Goal: Transaction & Acquisition: Purchase product/service

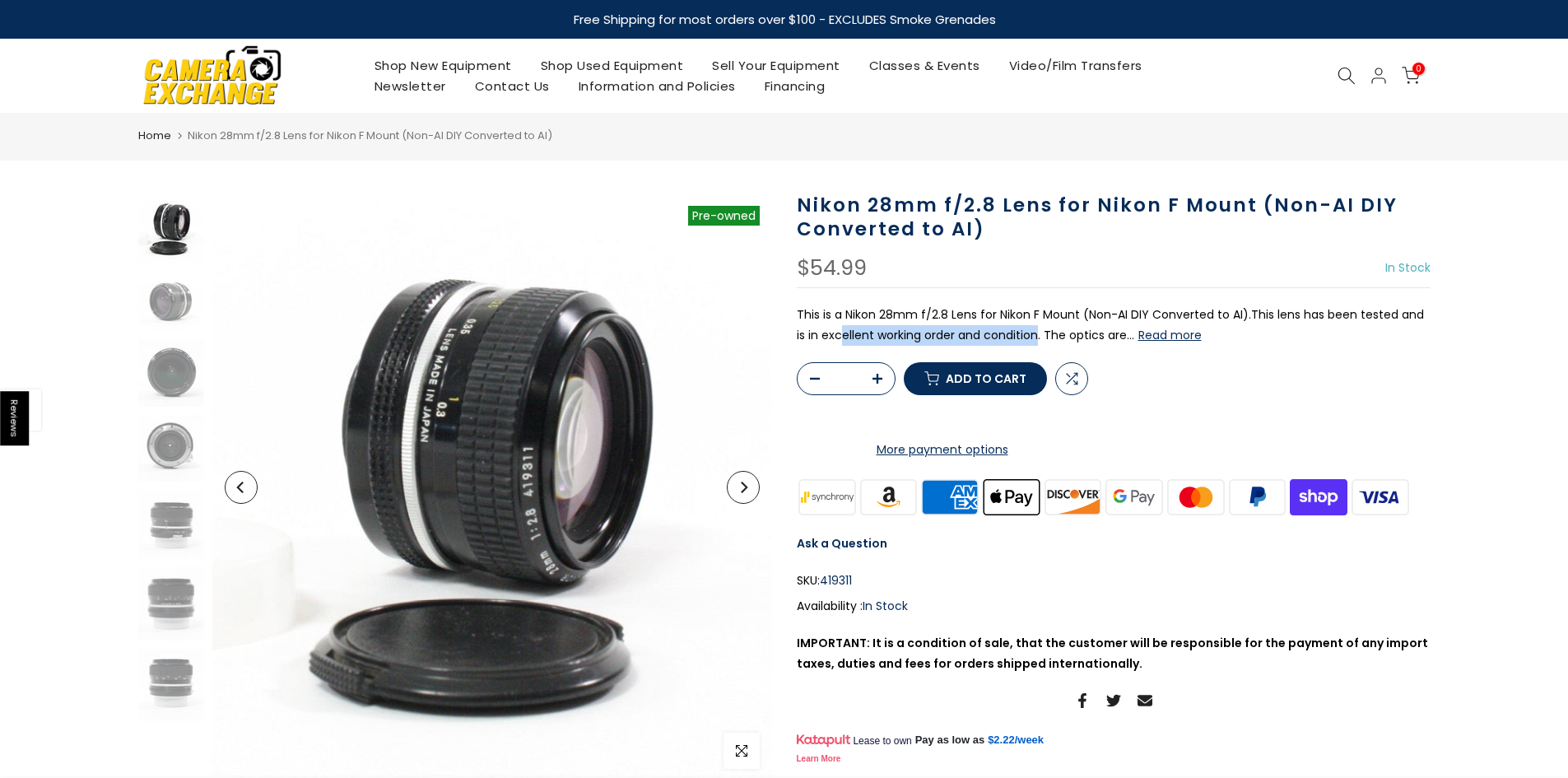
drag, startPoint x: 845, startPoint y: 326, endPoint x: 1029, endPoint y: 334, distance: 184.2
click at [1029, 334] on p "This is a Nikon 28mm f/2.8 Lens for Nikon F Mount (Non-AI DIY Converted to AI).…" at bounding box center [1114, 325] width 633 height 41
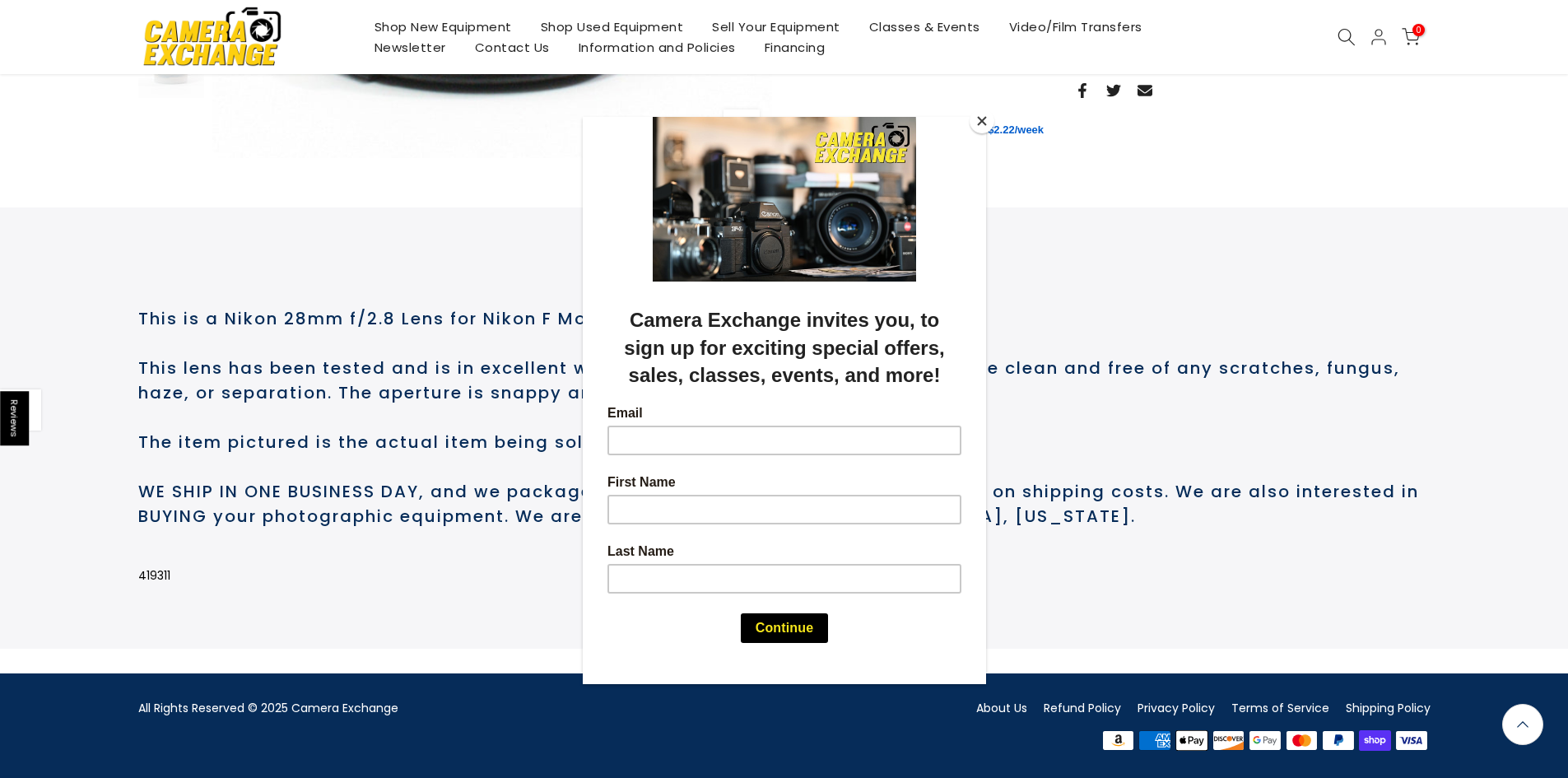
click at [980, 127] on button "Close" at bounding box center [982, 121] width 25 height 25
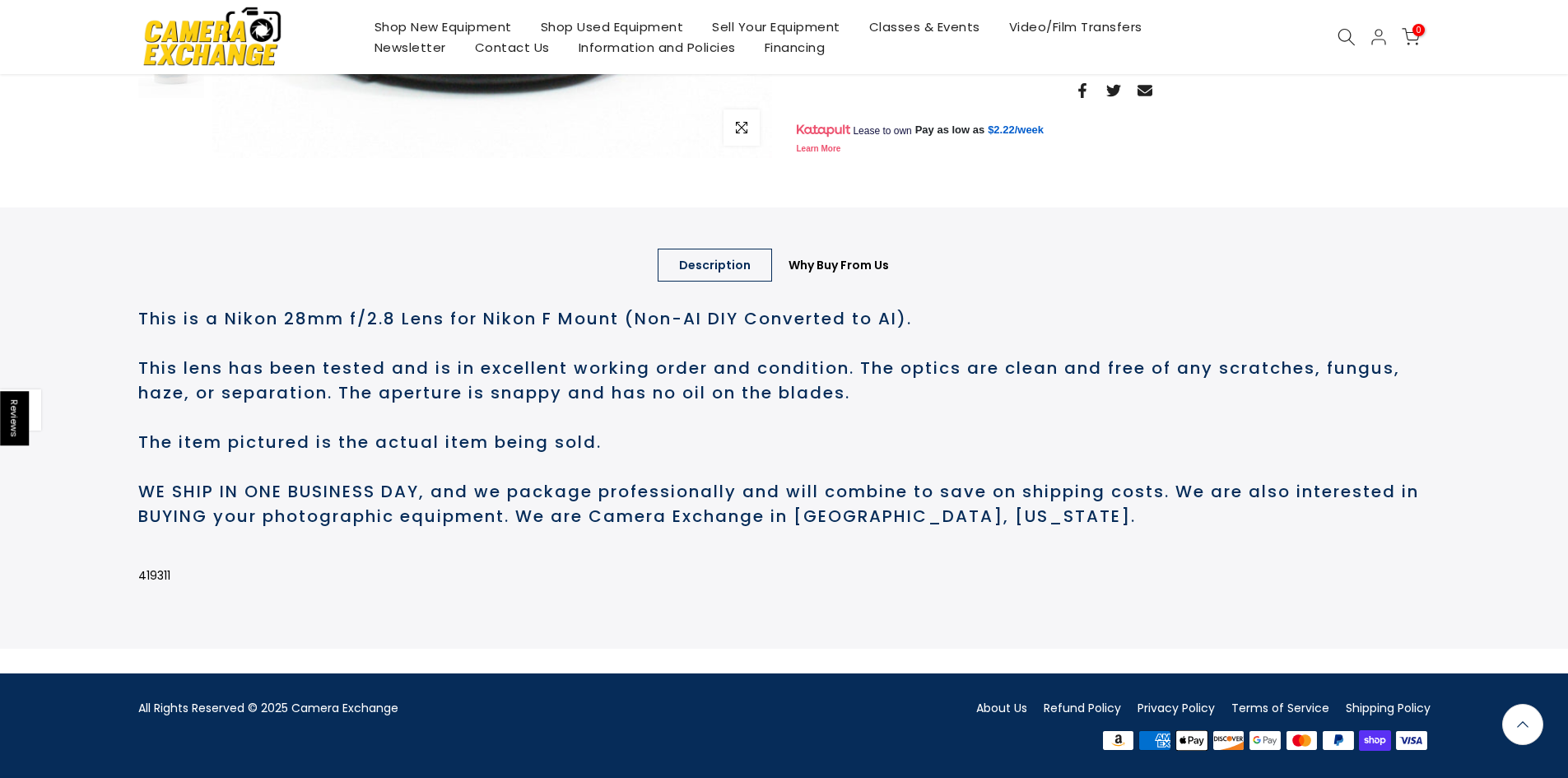
scroll to position [101, 0]
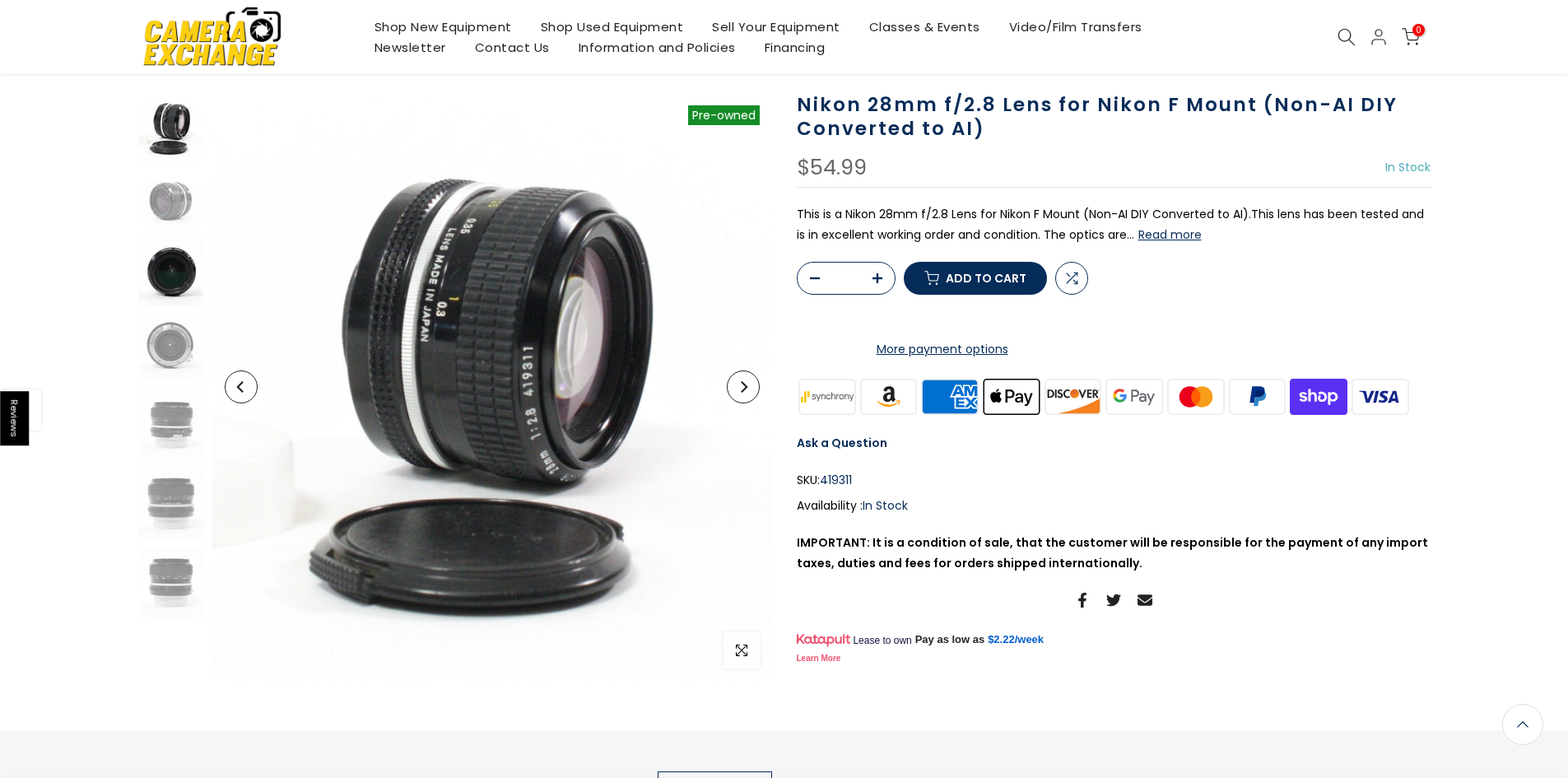
click at [163, 276] on img at bounding box center [172, 272] width 66 height 68
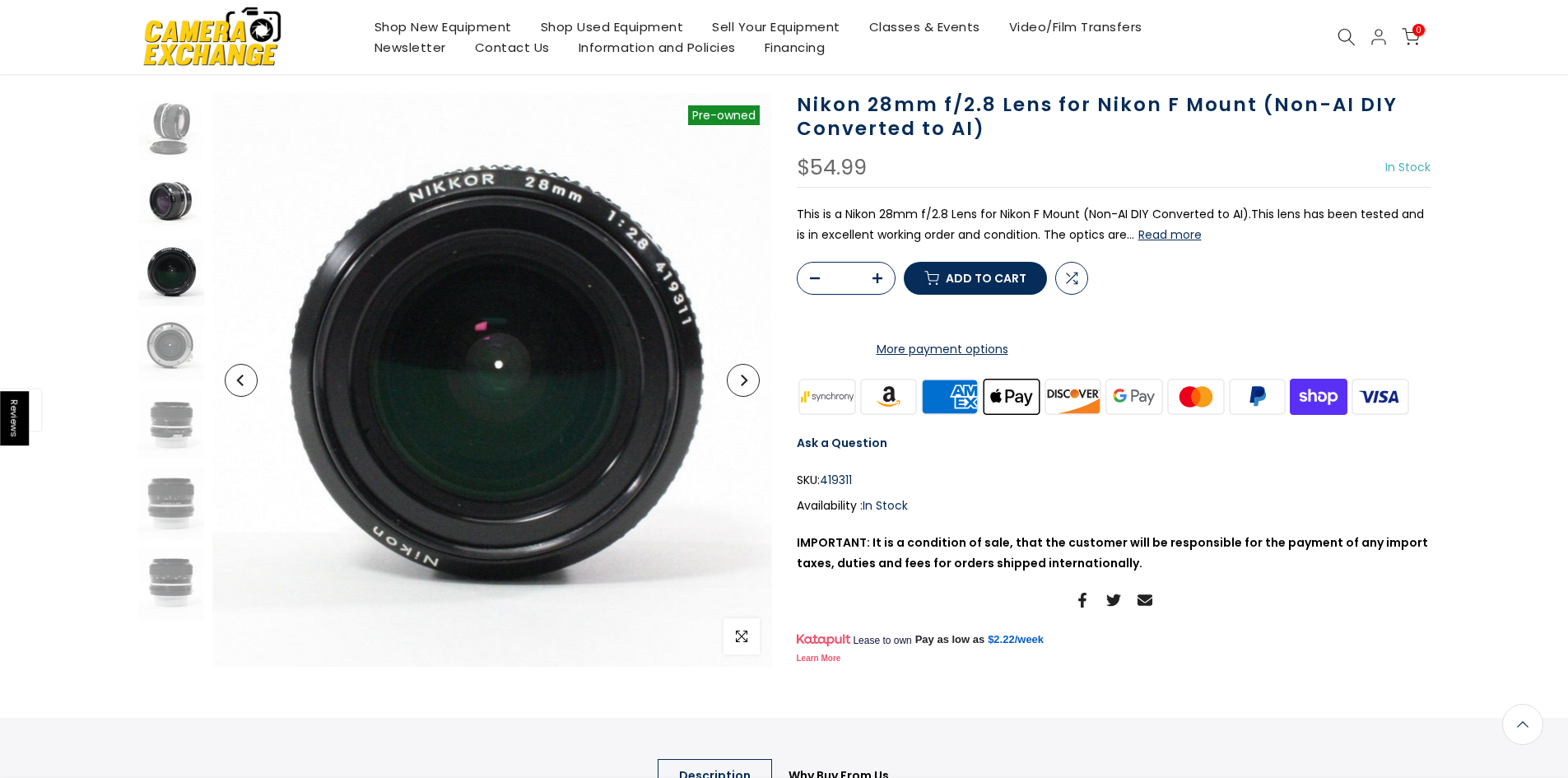
click at [175, 191] on img at bounding box center [172, 200] width 66 height 60
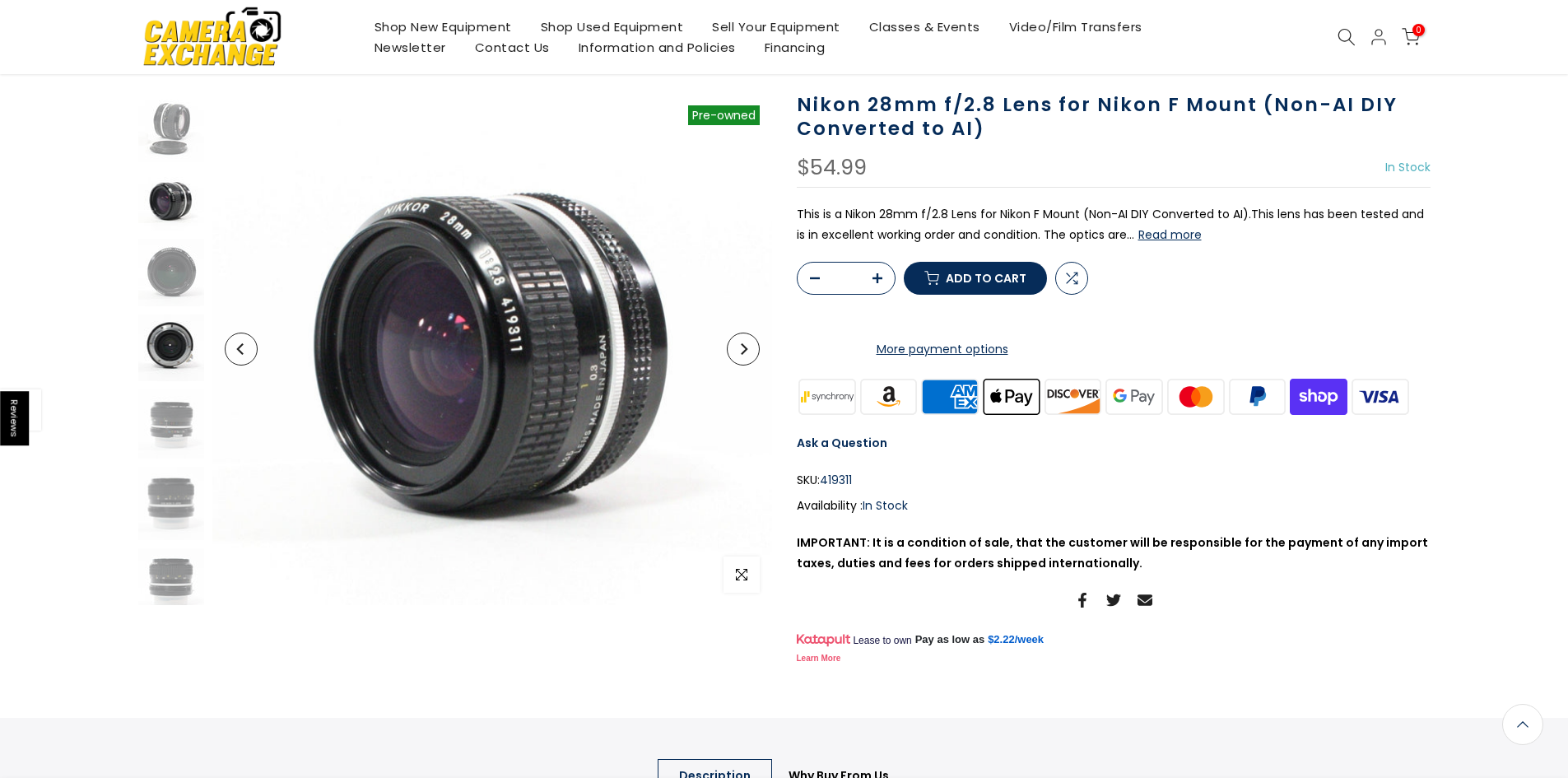
click at [171, 367] on img at bounding box center [172, 347] width 66 height 67
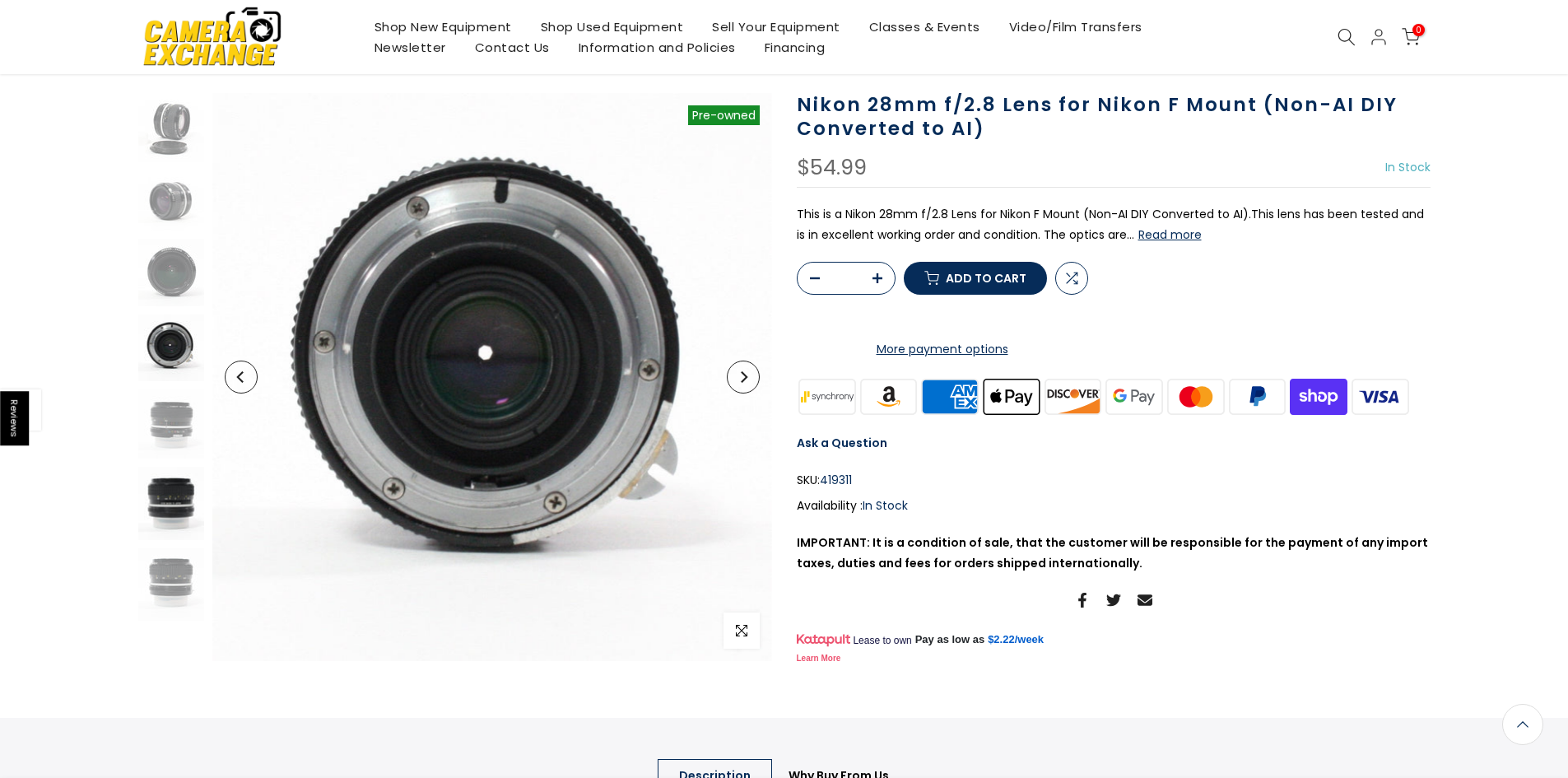
click at [162, 461] on div at bounding box center [171, 357] width 70 height 528
click at [172, 517] on img at bounding box center [172, 503] width 66 height 73
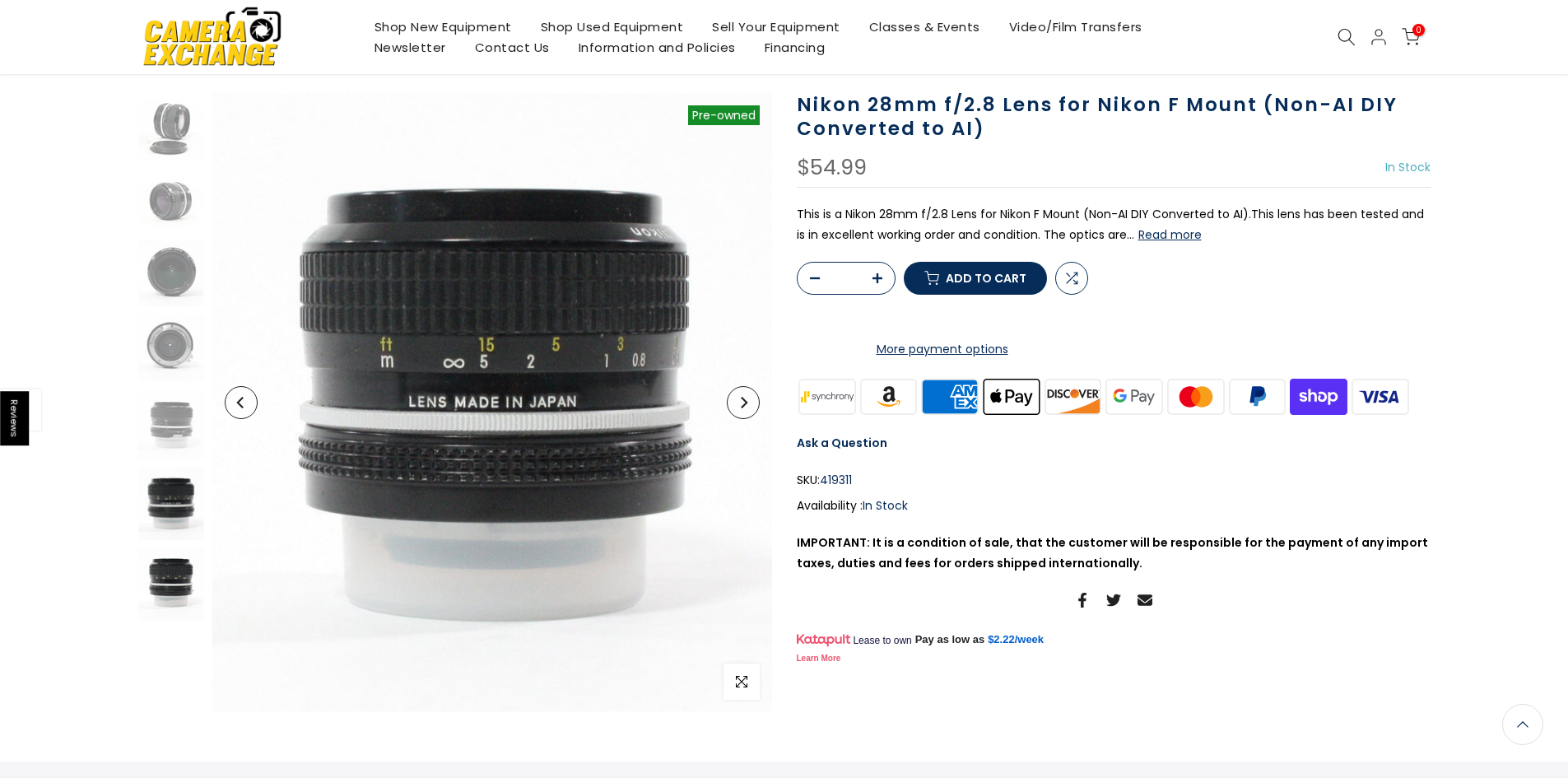
click at [174, 588] on img at bounding box center [172, 584] width 66 height 73
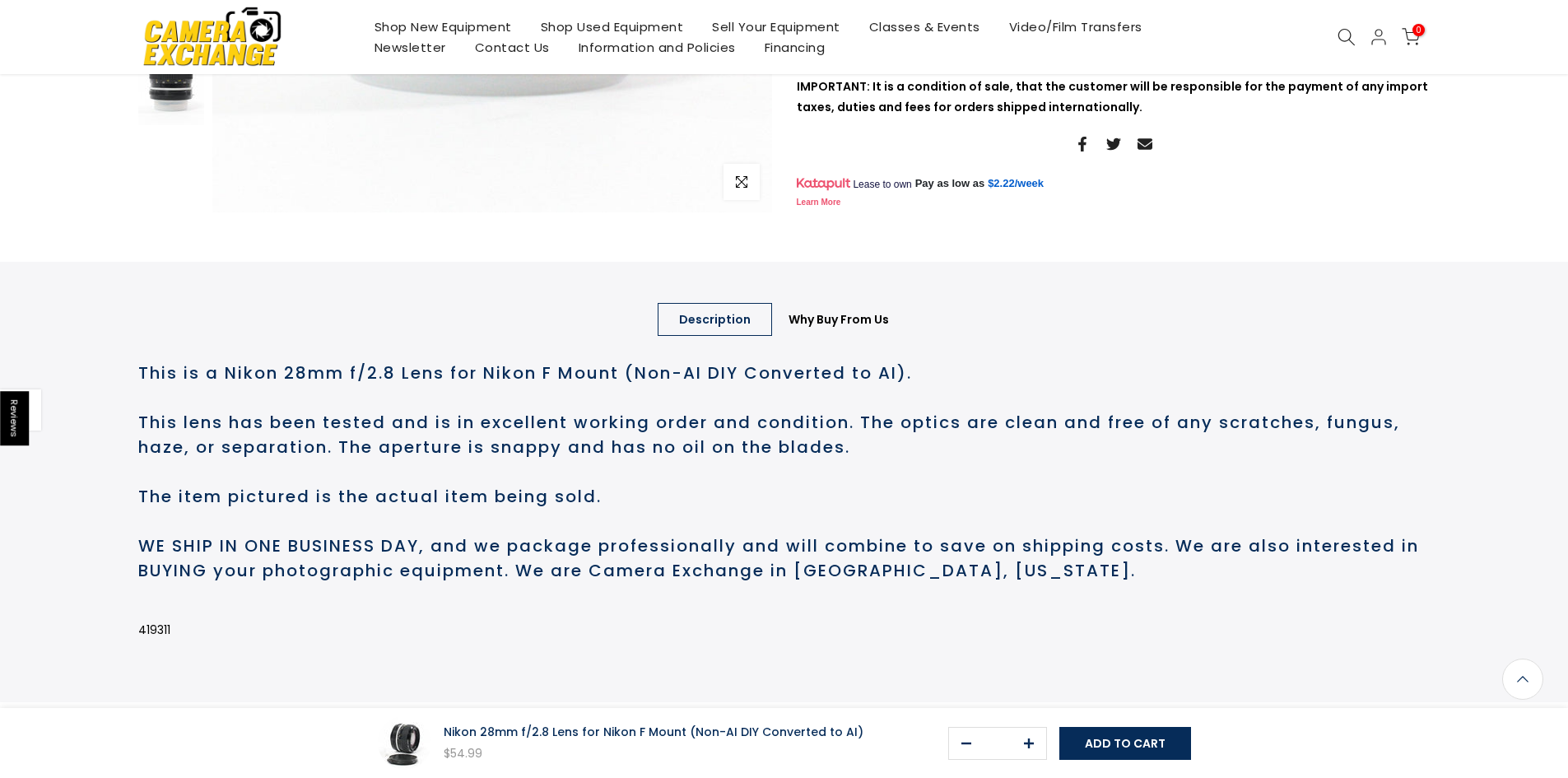
scroll to position [592, 0]
